Goal: Task Accomplishment & Management: Manage account settings

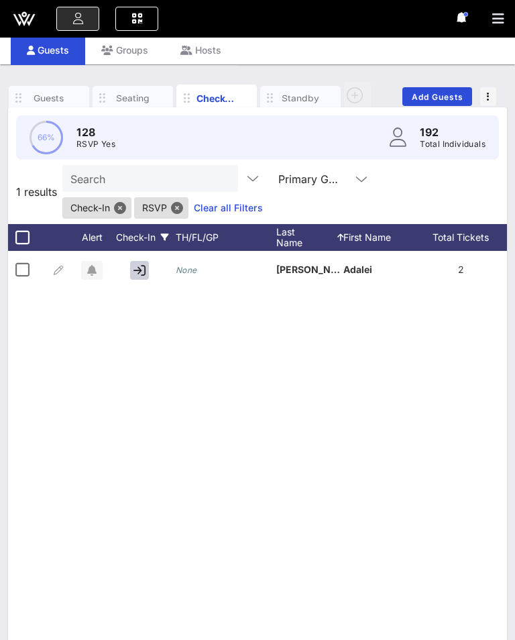
scroll to position [0, 102]
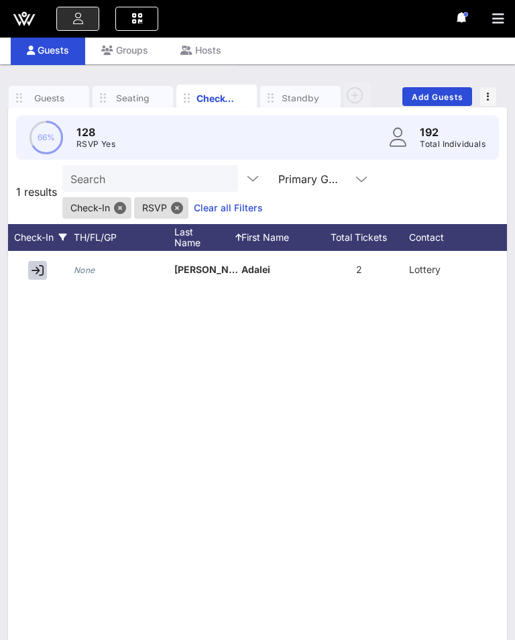
click at [224, 213] on link "Clear all Filters" at bounding box center [228, 208] width 69 height 15
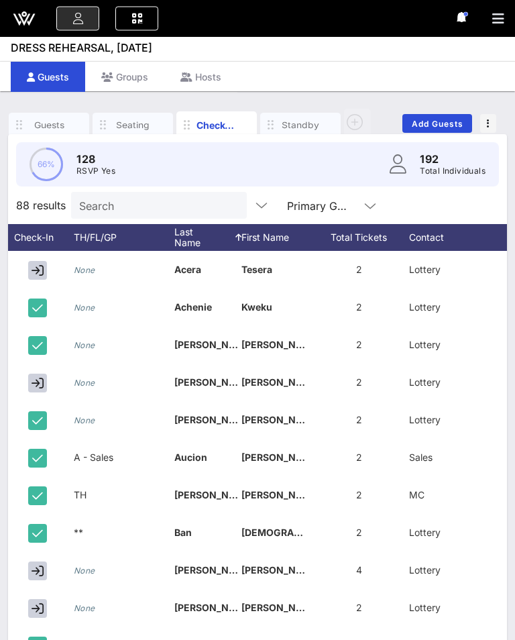
scroll to position [0, 0]
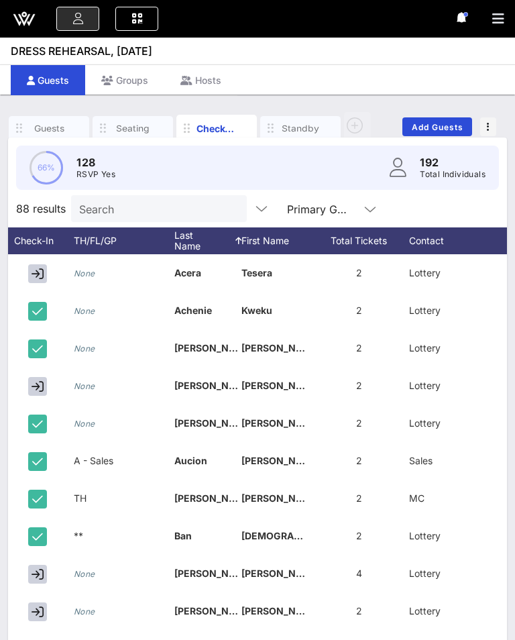
click at [357, 211] on input "text" at bounding box center [358, 208] width 2 height 17
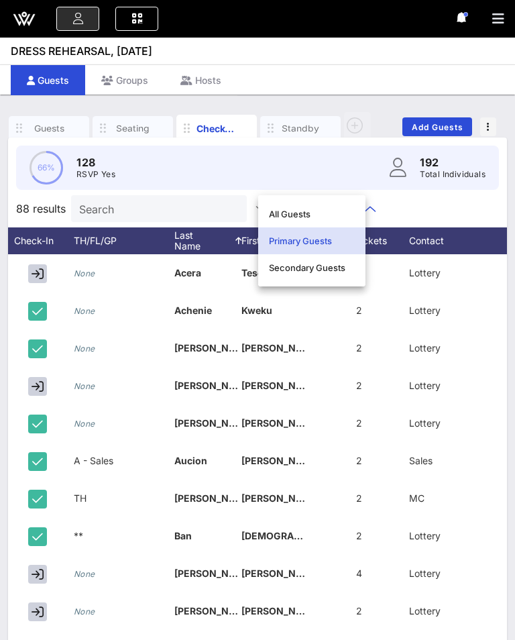
click at [400, 214] on div "88 results Search Primary Guests" at bounding box center [257, 209] width 499 height 38
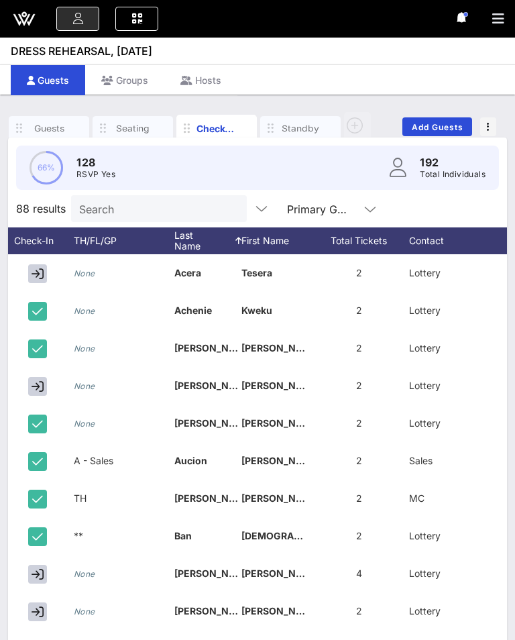
click at [25, 10] on icon at bounding box center [24, 19] width 32 height 32
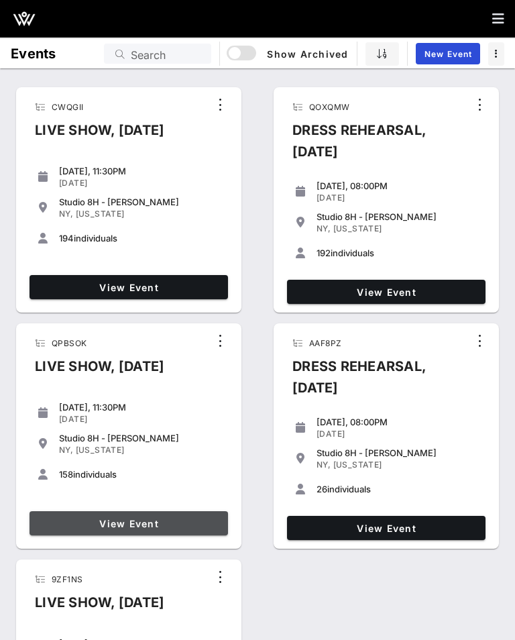
click at [140, 529] on span "View Event" at bounding box center [129, 523] width 188 height 11
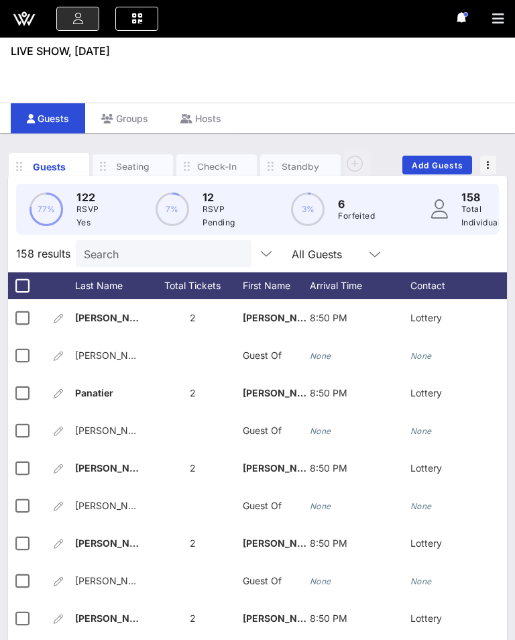
click at [241, 167] on icon "button" at bounding box center [247, 167] width 16 height 15
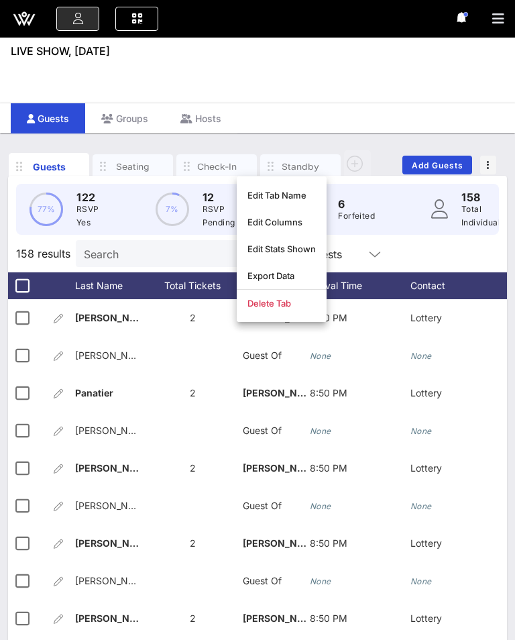
click at [221, 174] on div "Check-In" at bounding box center [216, 166] width 80 height 24
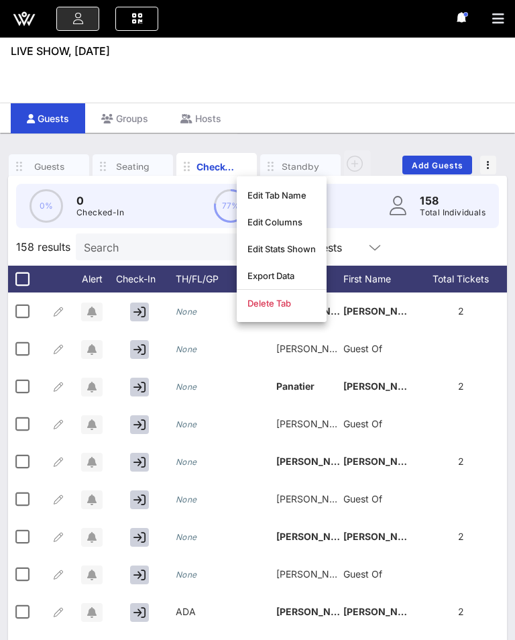
click at [207, 167] on div "Check-In" at bounding box center [217, 167] width 40 height 14
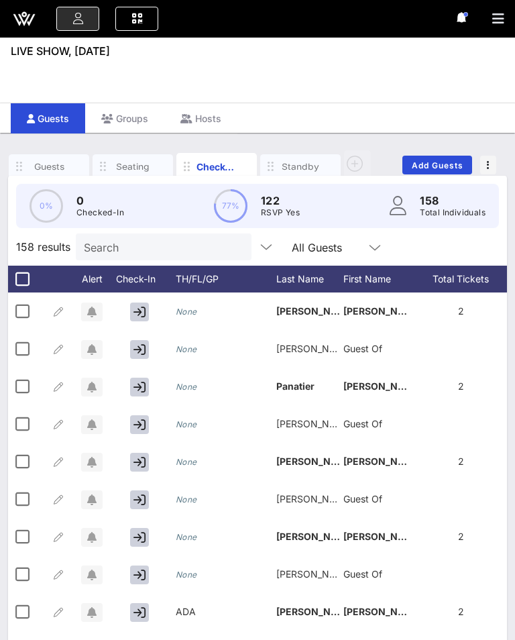
click at [323, 66] on div "Event Builder Guests Journeys Comms QR Scanner Team Settings LIVE SHOW, [DATE] …" at bounding box center [257, 354] width 515 height 708
click at [347, 245] on input "text" at bounding box center [355, 246] width 17 height 17
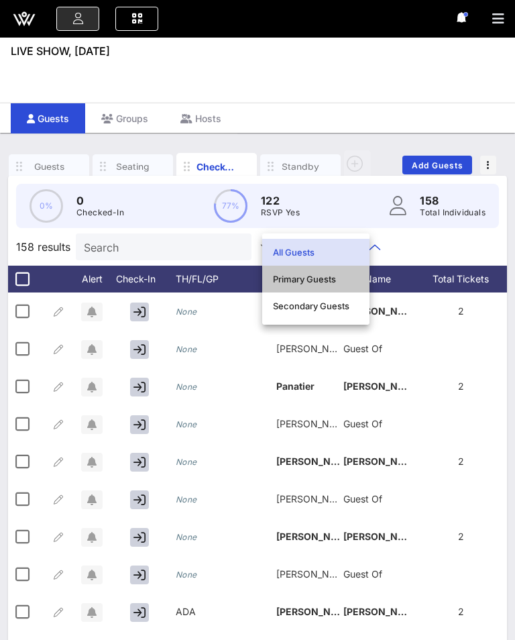
click at [309, 275] on div "Primary Guests" at bounding box center [316, 279] width 86 height 11
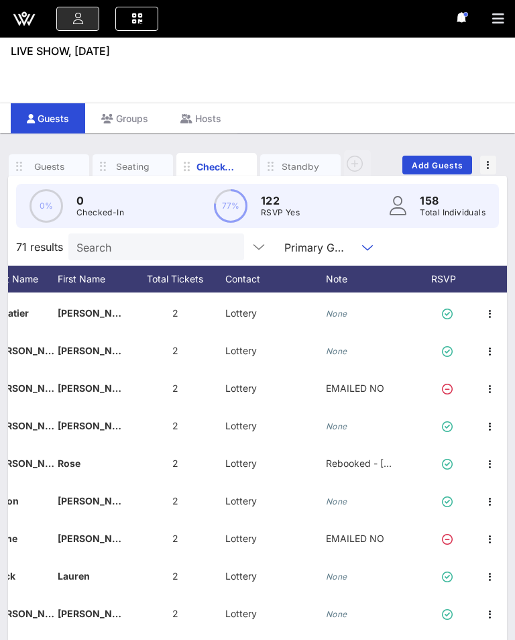
scroll to position [37, 286]
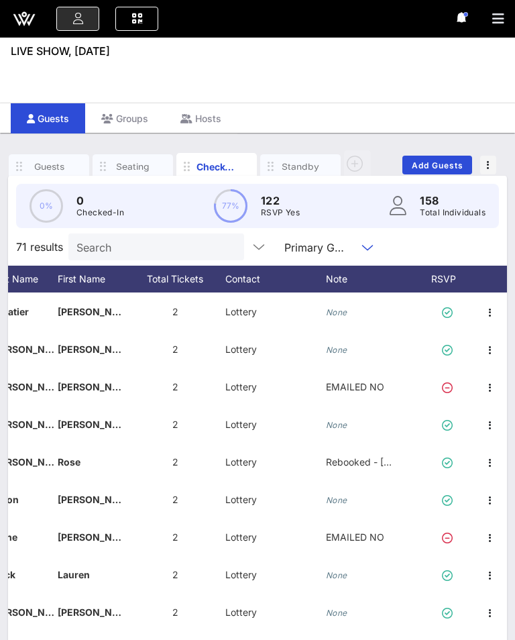
click at [462, 275] on icon at bounding box center [465, 279] width 8 height 8
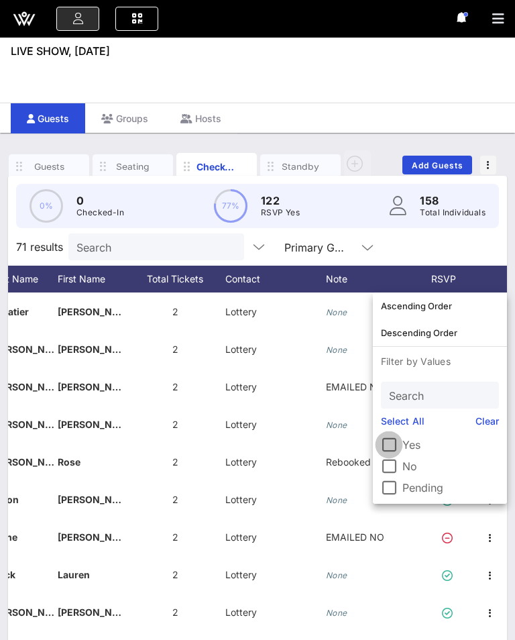
click at [392, 445] on div at bounding box center [389, 444] width 23 height 23
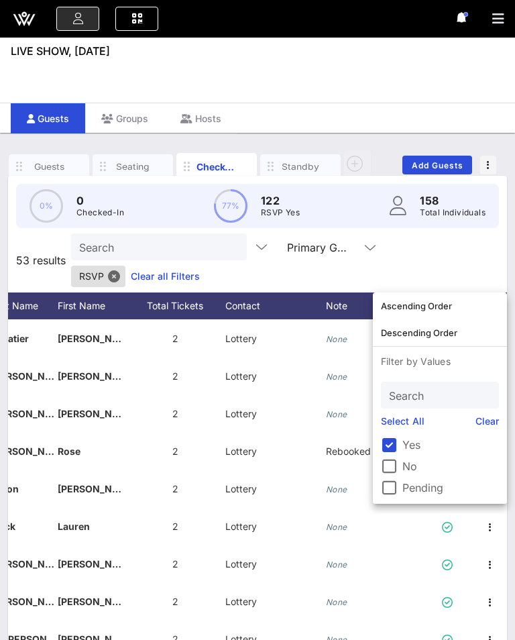
click at [428, 97] on div "Event Builder Guests Journeys Comms QR Scanner Team Settings LIVE SHOW, [DATE] …" at bounding box center [257, 367] width 515 height 735
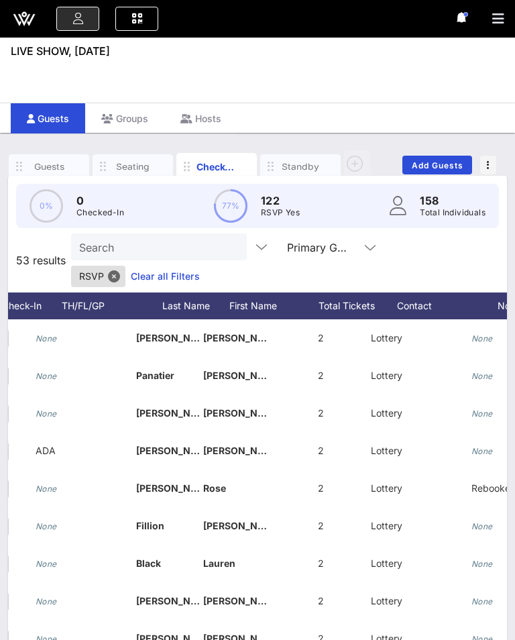
scroll to position [0, 140]
click at [170, 292] on div "Last Name" at bounding box center [169, 305] width 67 height 27
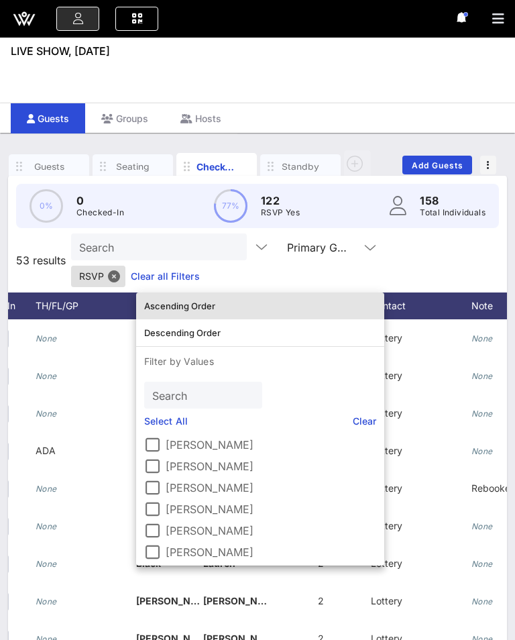
click at [196, 303] on div "Ascending Order" at bounding box center [260, 305] width 232 height 11
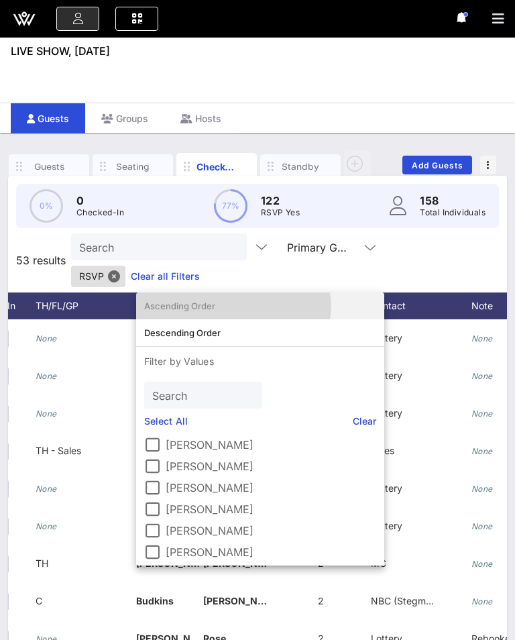
click at [193, 302] on div "Ascending Order" at bounding box center [260, 305] width 232 height 11
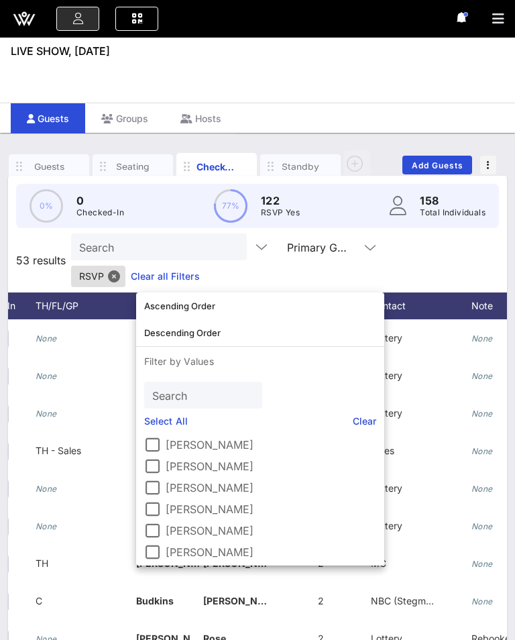
click at [408, 77] on div "Event Builder Guests Journeys Comms QR Scanner Team Settings LIVE SHOW, [DATE] …" at bounding box center [257, 367] width 515 height 735
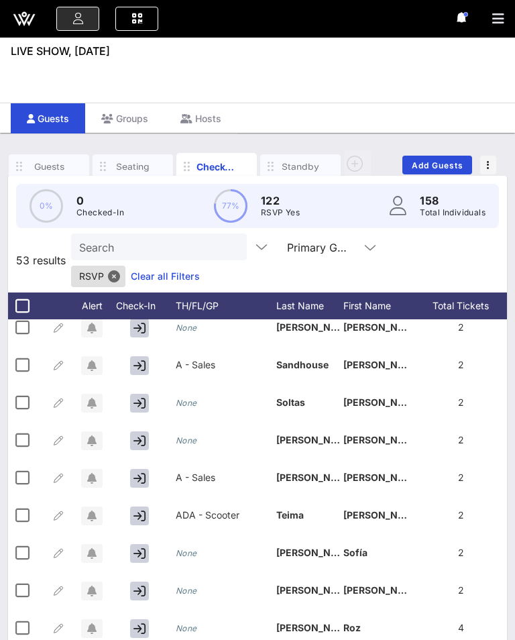
scroll to position [1588, 0]
click at [141, 510] on icon "button" at bounding box center [139, 516] width 12 height 12
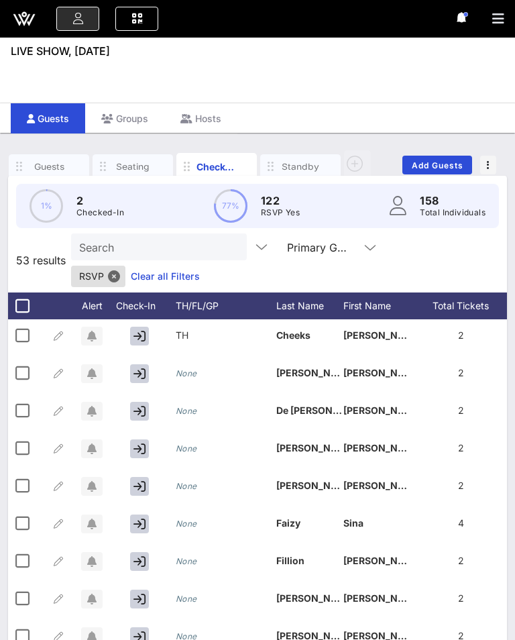
scroll to position [453, 0]
click at [144, 556] on icon "button" at bounding box center [139, 562] width 12 height 12
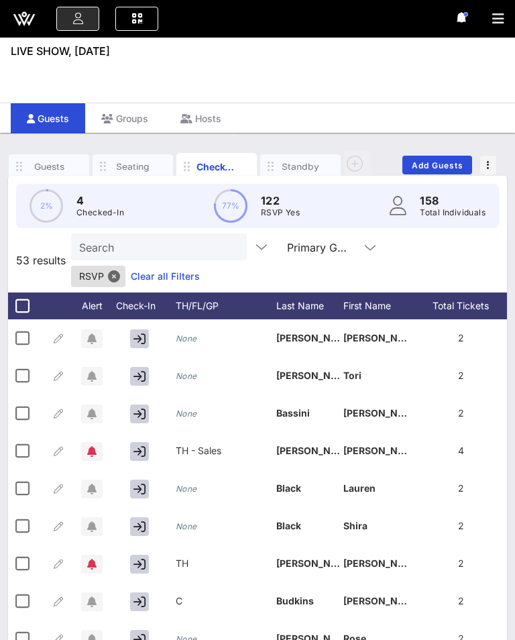
scroll to position [0, 0]
click at [140, 408] on icon "button" at bounding box center [139, 414] width 12 height 12
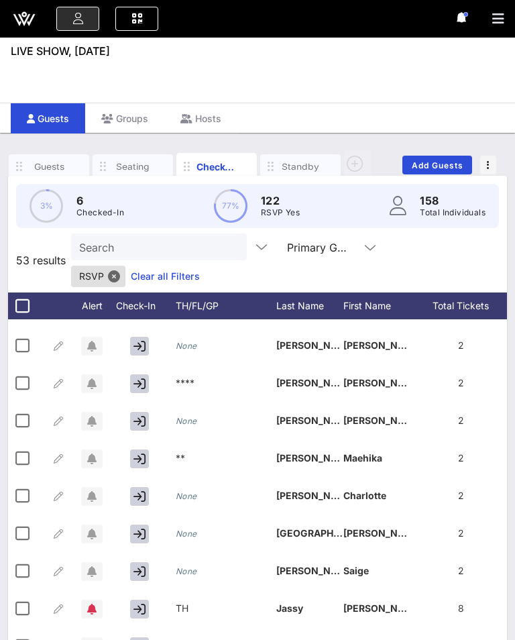
scroll to position [745, 0]
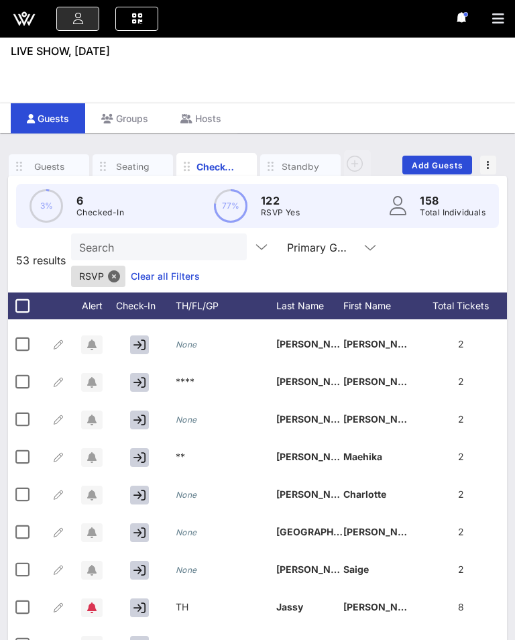
click at [140, 489] on icon "button" at bounding box center [139, 495] width 12 height 12
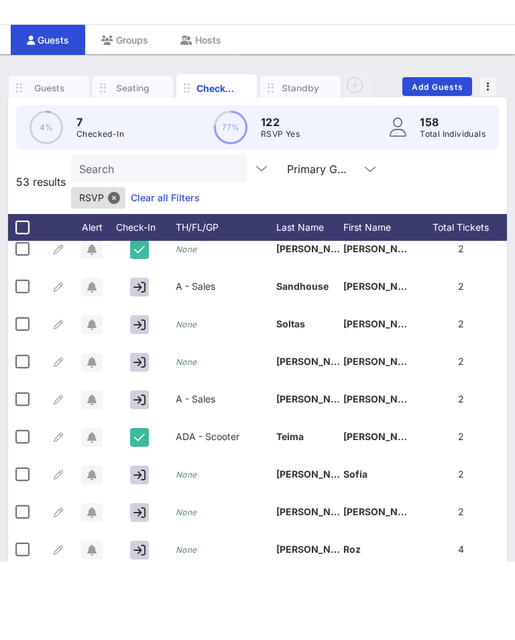
scroll to position [48, 0]
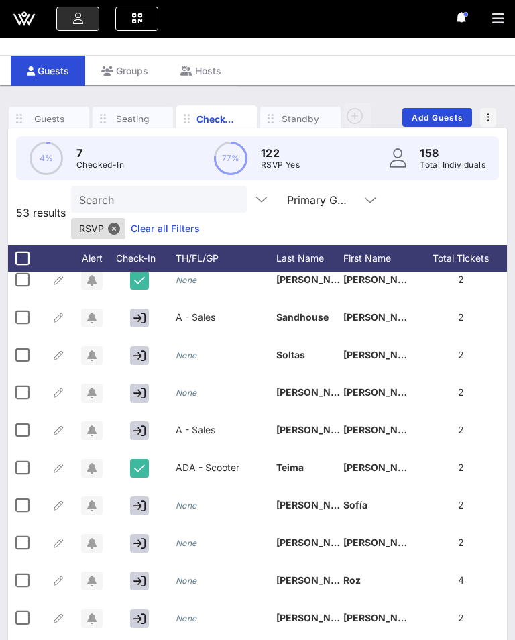
click at [147, 496] on button "button" at bounding box center [139, 505] width 19 height 19
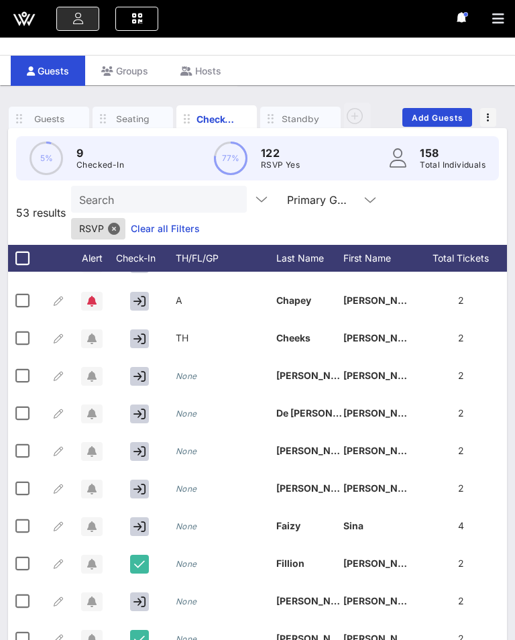
scroll to position [401, 0]
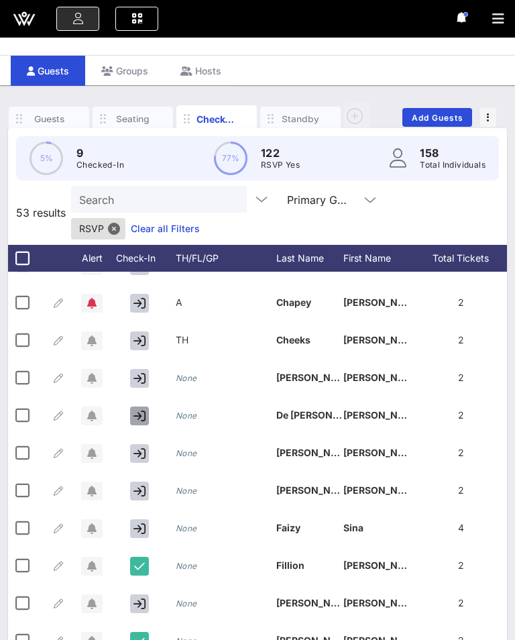
click at [141, 410] on icon "button" at bounding box center [139, 416] width 12 height 12
click at [147, 444] on button "button" at bounding box center [139, 453] width 19 height 19
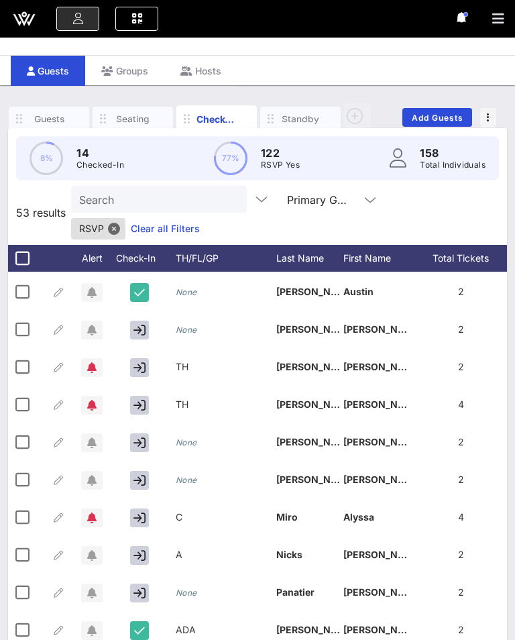
scroll to position [1127, 0]
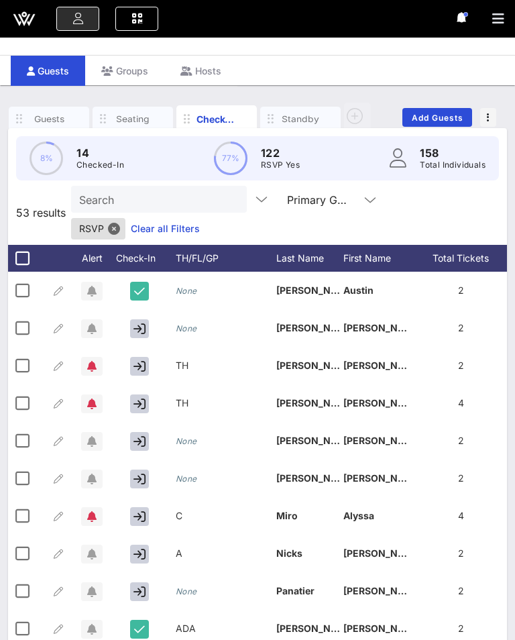
click at [142, 435] on icon "button" at bounding box center [139, 441] width 12 height 12
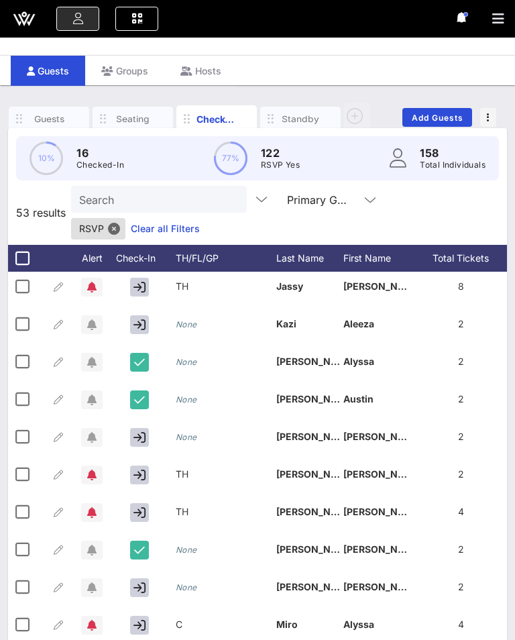
scroll to position [1017, 0]
click at [141, 432] on icon "button" at bounding box center [139, 438] width 12 height 12
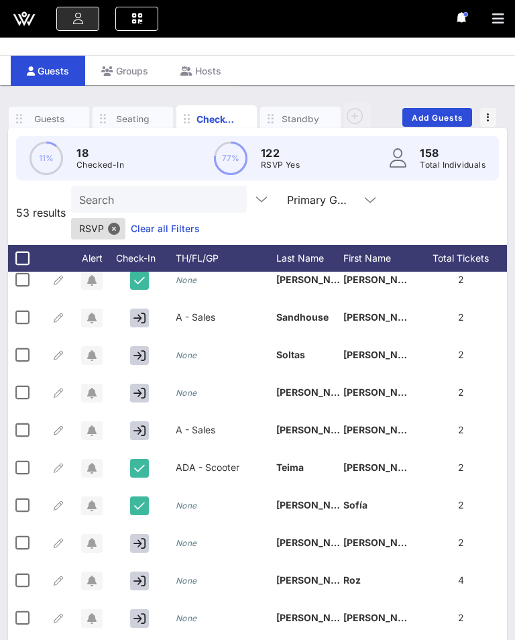
scroll to position [1588, 0]
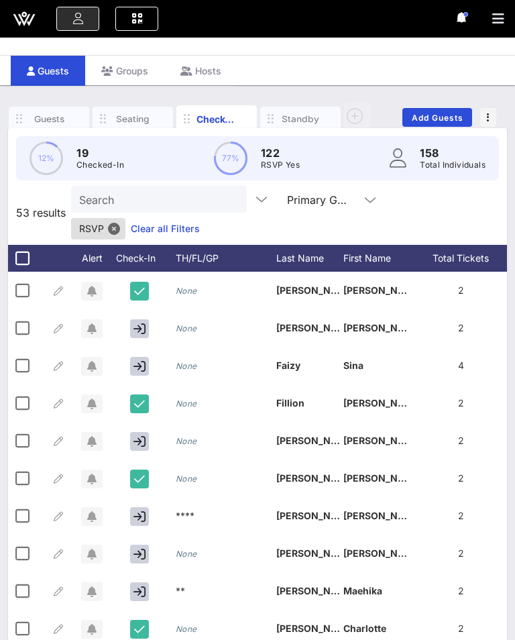
scroll to position [557, 0]
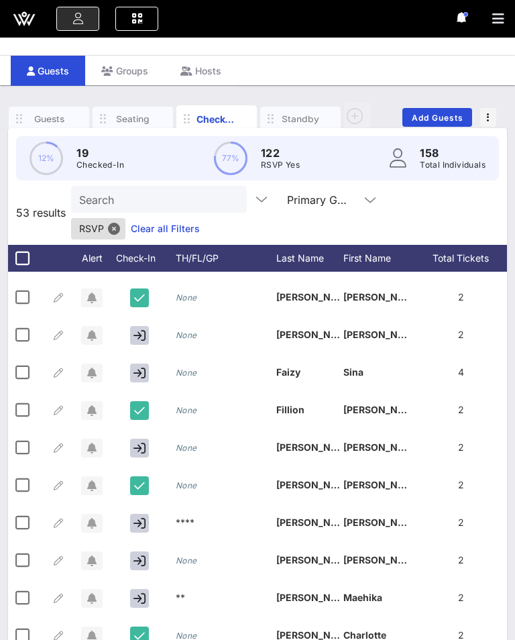
click at [140, 439] on button "button" at bounding box center [139, 448] width 19 height 19
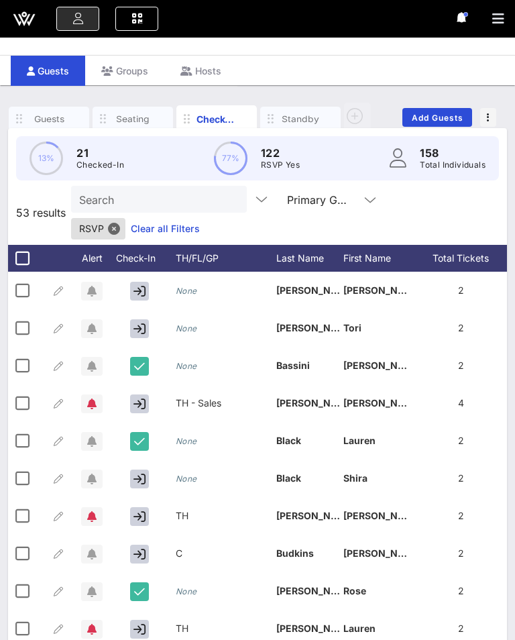
scroll to position [0, 0]
click at [136, 323] on icon "button" at bounding box center [139, 329] width 12 height 12
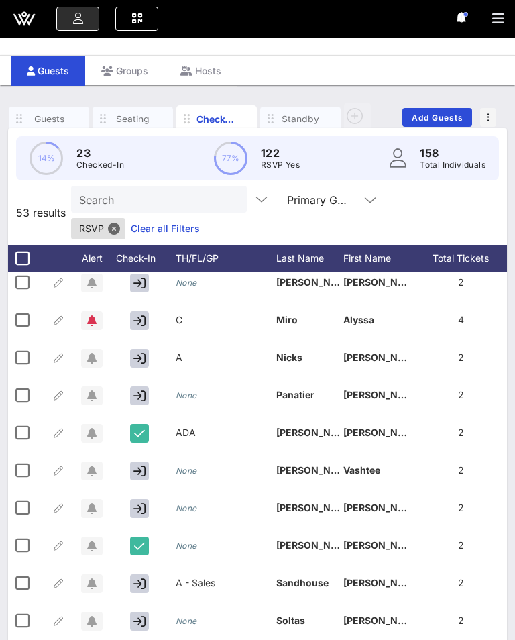
scroll to position [1321, 0]
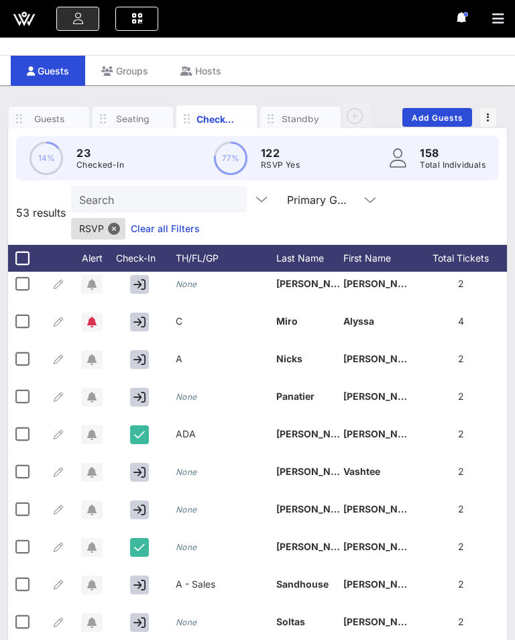
click at [140, 391] on icon "button" at bounding box center [139, 397] width 12 height 12
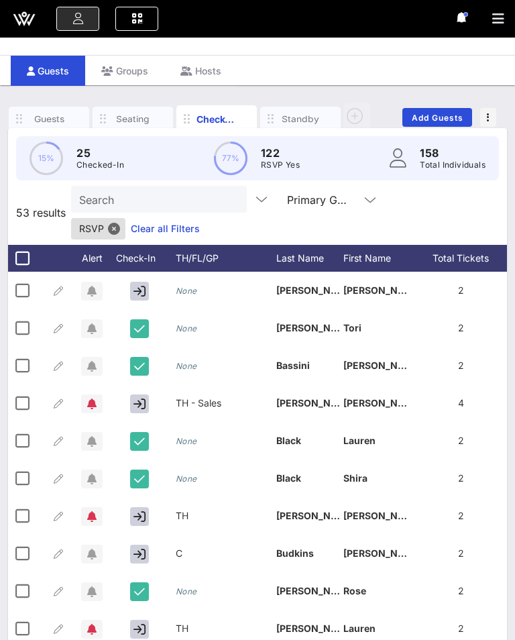
scroll to position [0, 0]
click at [142, 285] on icon "button" at bounding box center [139, 291] width 12 height 12
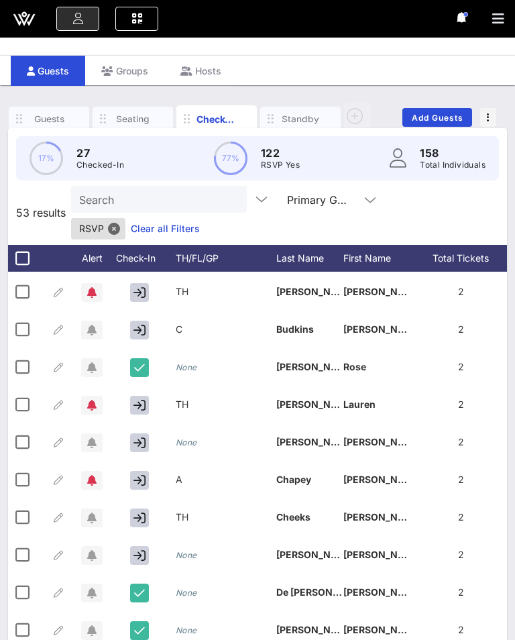
scroll to position [227, 0]
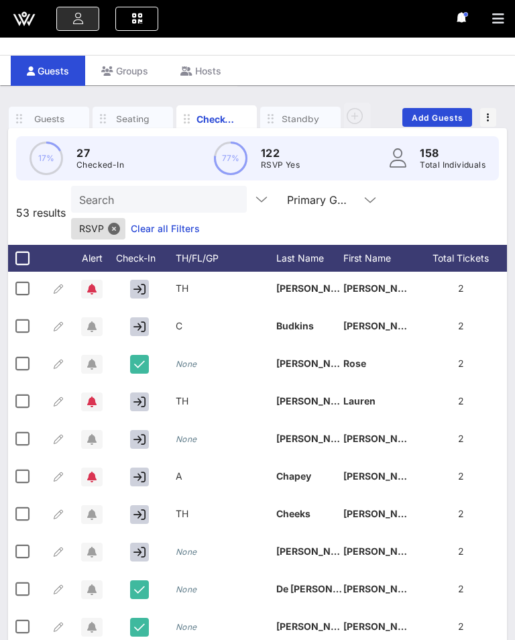
click at [148, 543] on button "button" at bounding box center [139, 552] width 19 height 19
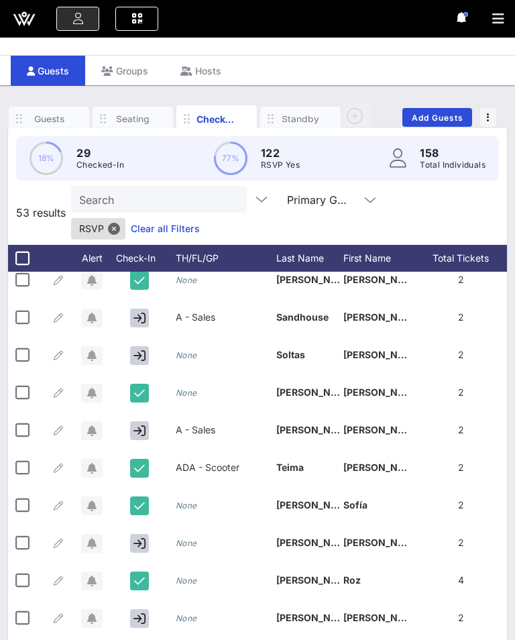
scroll to position [1588, 0]
click at [131, 534] on button "button" at bounding box center [139, 543] width 19 height 19
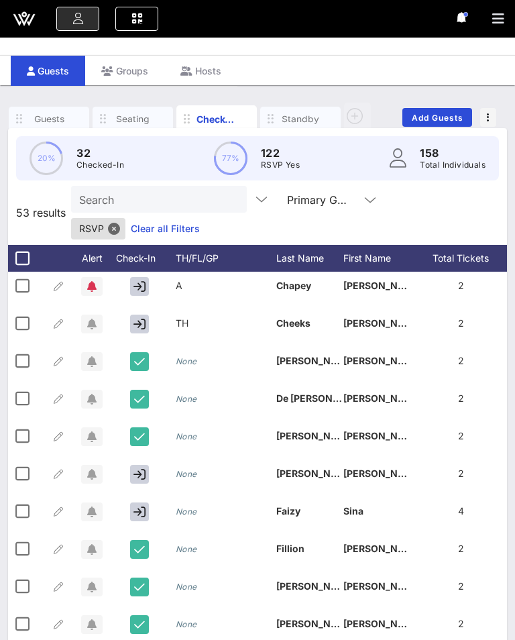
scroll to position [417, 0]
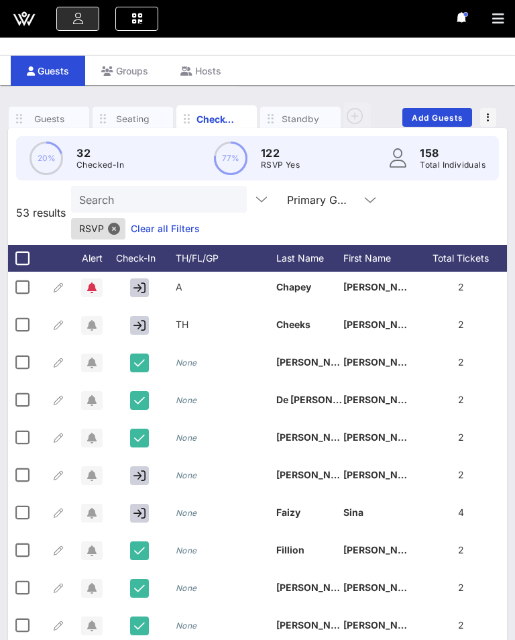
click at [145, 470] on icon "button" at bounding box center [139, 476] width 12 height 12
click at [146, 504] on button "button" at bounding box center [139, 513] width 19 height 19
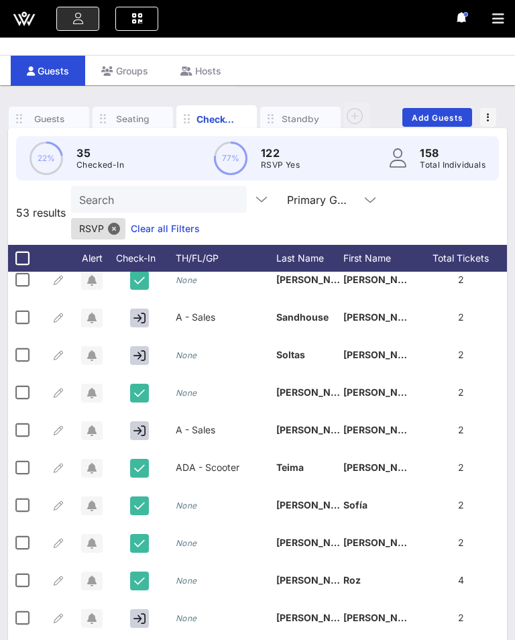
scroll to position [1588, 0]
click at [136, 612] on icon "button" at bounding box center [139, 618] width 12 height 12
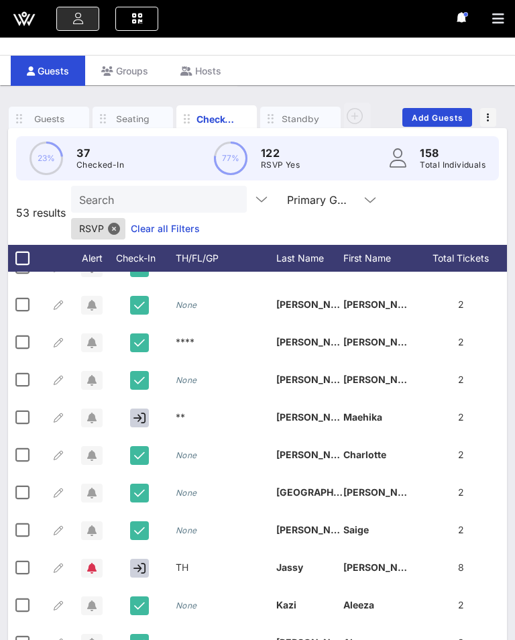
scroll to position [734, 0]
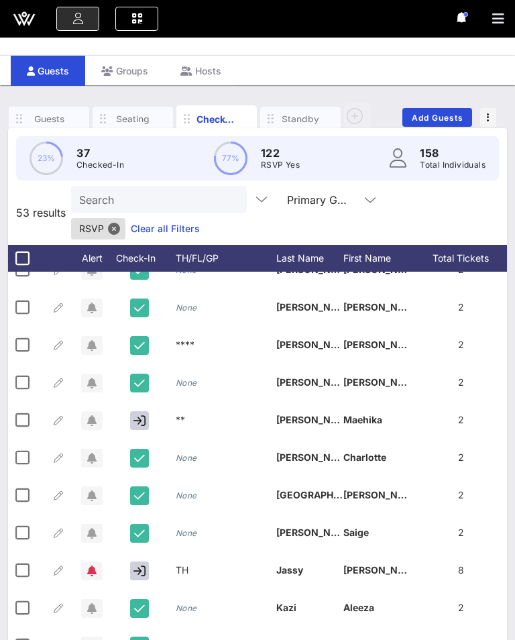
click at [142, 415] on icon "button" at bounding box center [139, 421] width 12 height 12
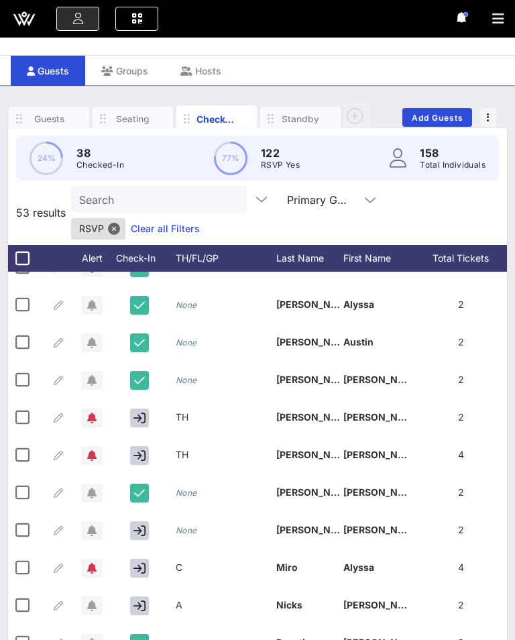
scroll to position [1077, 0]
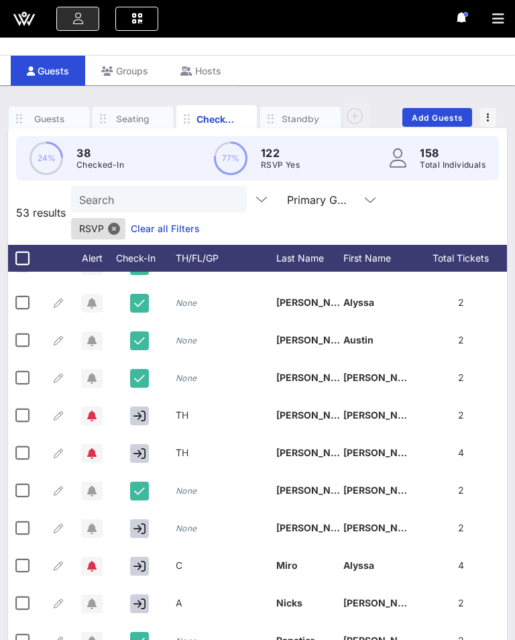
click at [136, 522] on icon "button" at bounding box center [139, 528] width 12 height 12
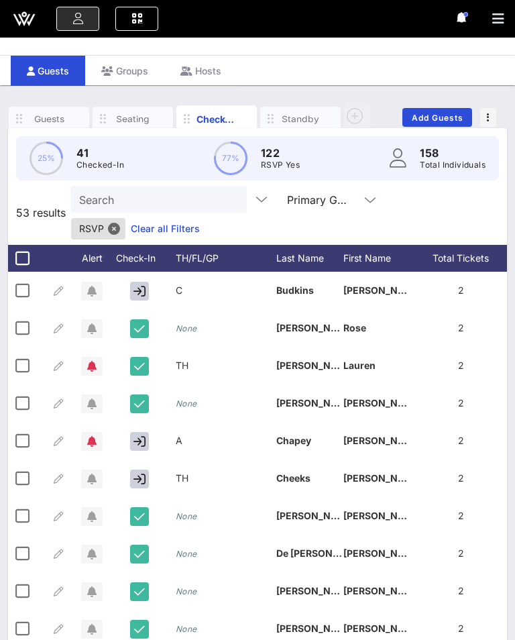
scroll to position [262, 0]
click at [142, 436] on icon "button" at bounding box center [139, 442] width 12 height 12
click at [139, 245] on div "Check-In" at bounding box center [142, 258] width 67 height 27
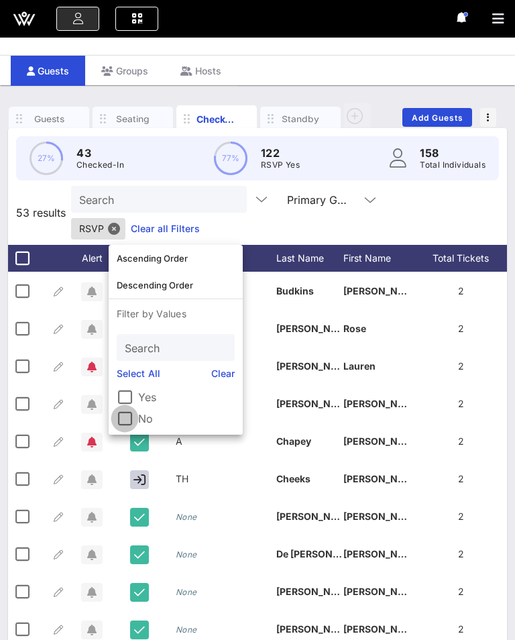
click at [129, 423] on div at bounding box center [124, 418] width 23 height 23
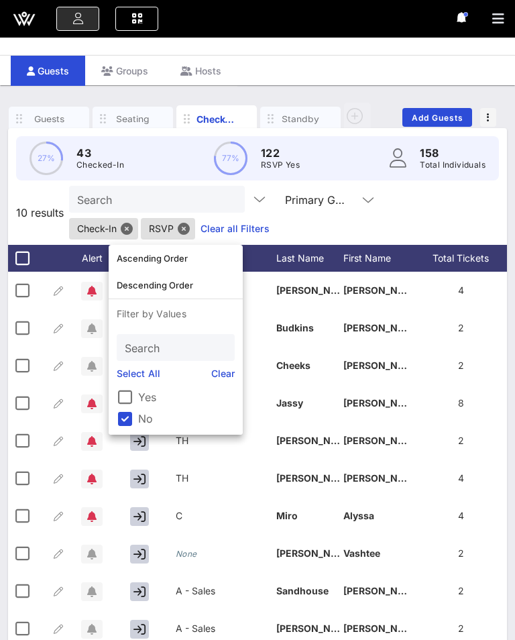
scroll to position [0, 0]
click at [416, 205] on div "Search Primary Guests Check-In RSVP Clear all Filters" at bounding box center [286, 213] width 435 height 54
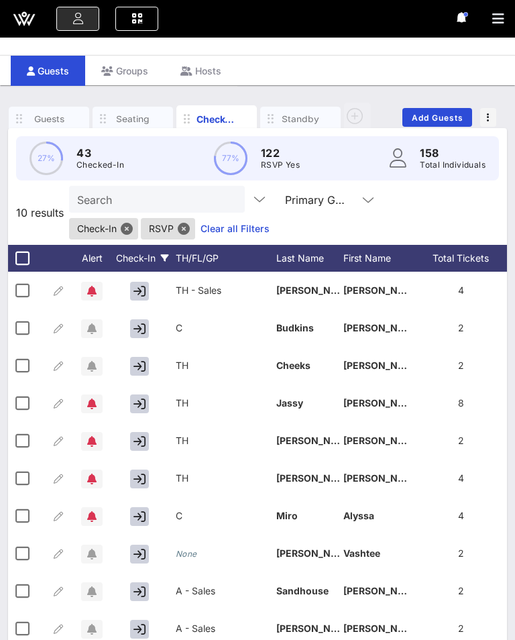
click at [135, 372] on icon "button" at bounding box center [139, 366] width 12 height 12
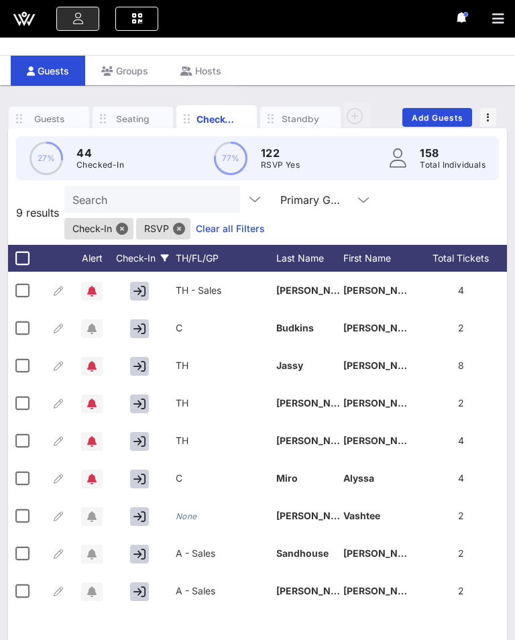
scroll to position [74, 0]
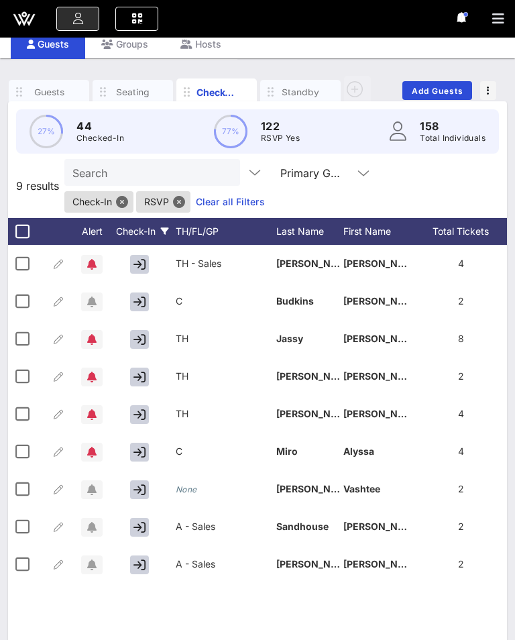
click at [146, 451] on button "button" at bounding box center [139, 452] width 19 height 19
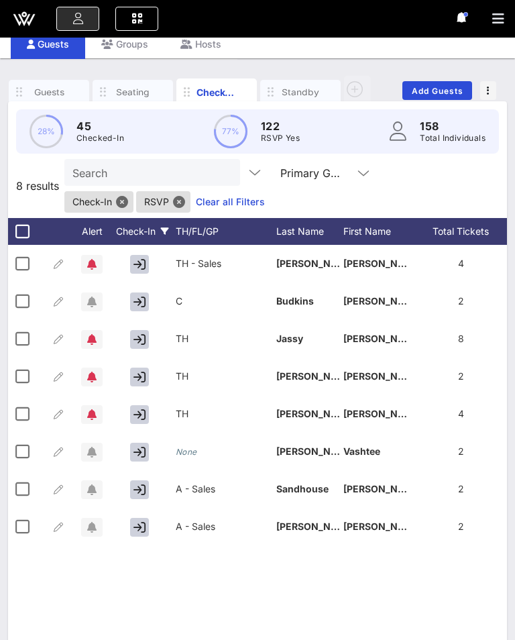
click at [144, 492] on icon "button" at bounding box center [139, 490] width 12 height 12
click at [148, 305] on button "button" at bounding box center [139, 301] width 19 height 19
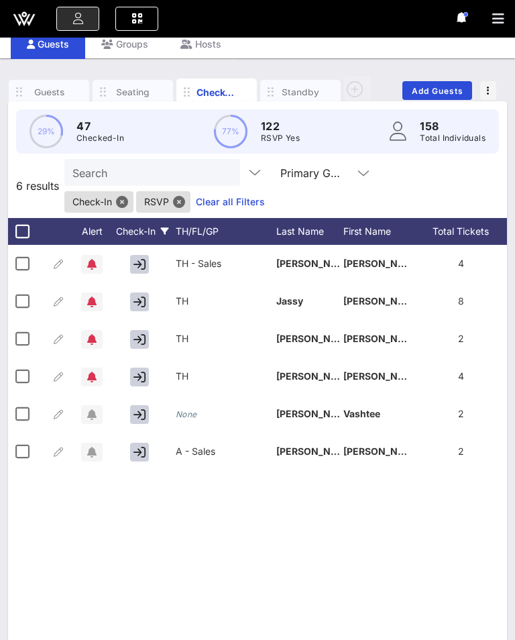
click at [147, 259] on button "button" at bounding box center [139, 264] width 19 height 19
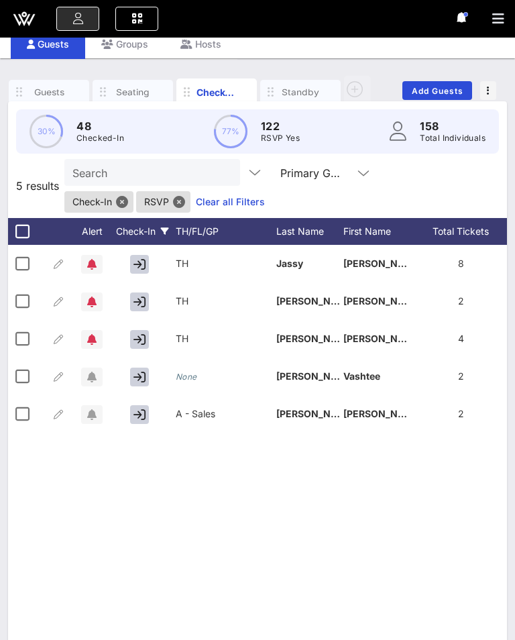
click at [140, 411] on icon "button" at bounding box center [139, 414] width 12 height 12
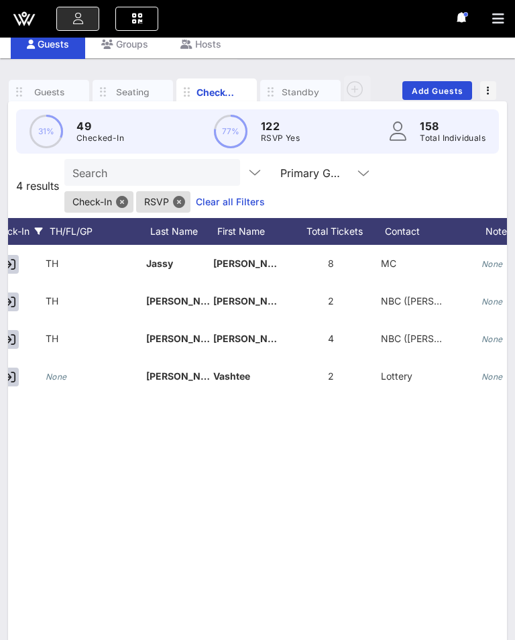
scroll to position [0, 144]
